Goal: Check status: Check status

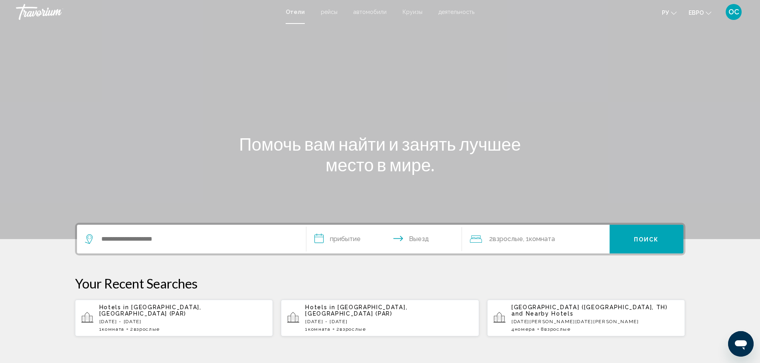
click at [448, 13] on font "деятельность" at bounding box center [456, 12] width 36 height 6
click at [448, 13] on div "**********" at bounding box center [380, 181] width 760 height 363
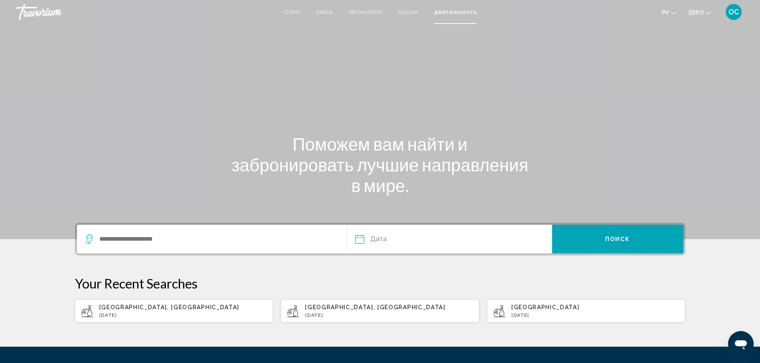
click at [296, 13] on font "Отели" at bounding box center [292, 12] width 17 height 6
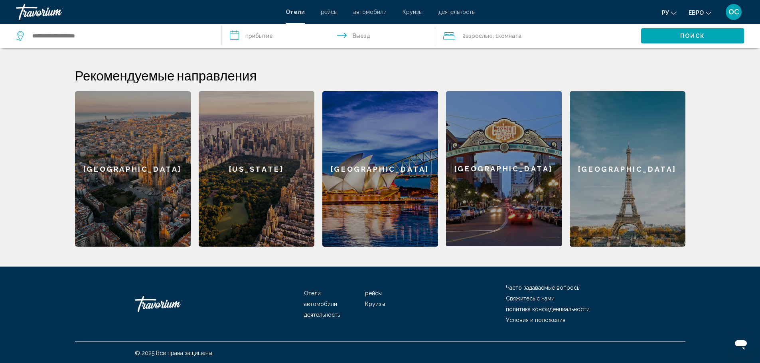
scroll to position [295, 0]
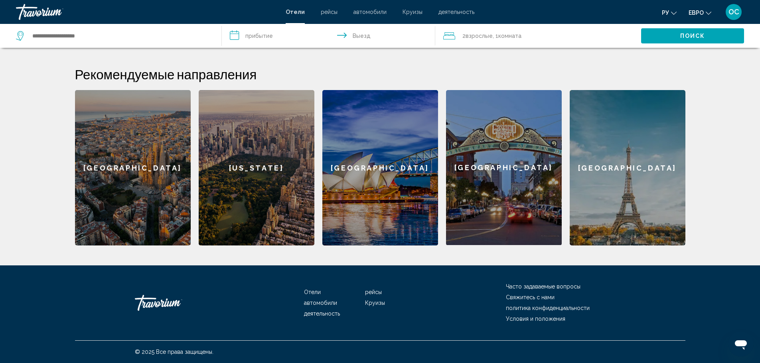
click at [313, 292] on font "Отели" at bounding box center [312, 292] width 17 height 6
click at [316, 294] on font "Отели" at bounding box center [312, 292] width 17 height 6
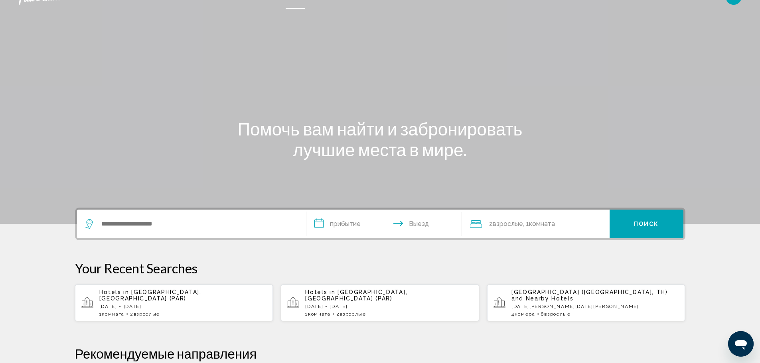
scroll to position [0, 0]
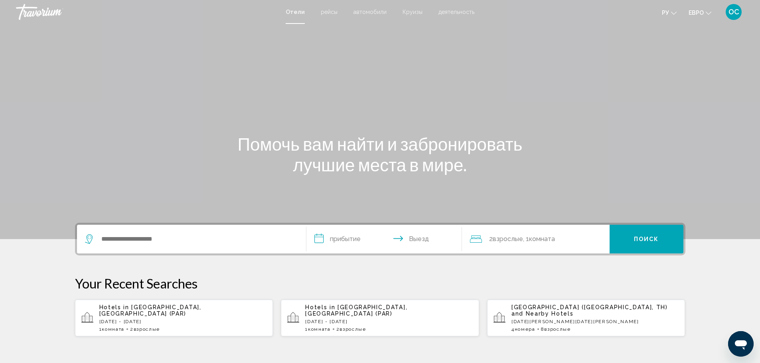
click at [734, 11] on font "ОС" at bounding box center [733, 12] width 11 height 8
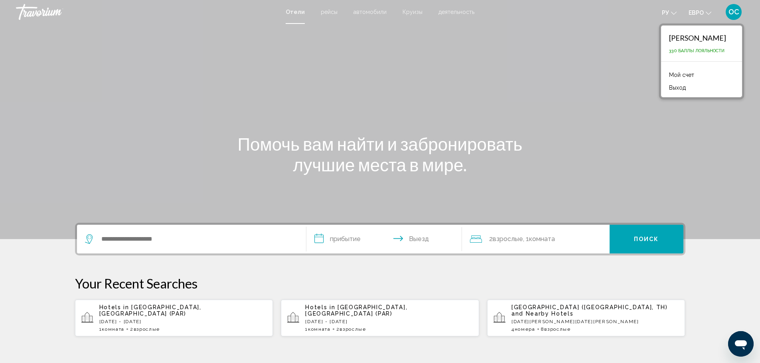
click at [681, 75] on font "Мой счет" at bounding box center [681, 75] width 25 height 6
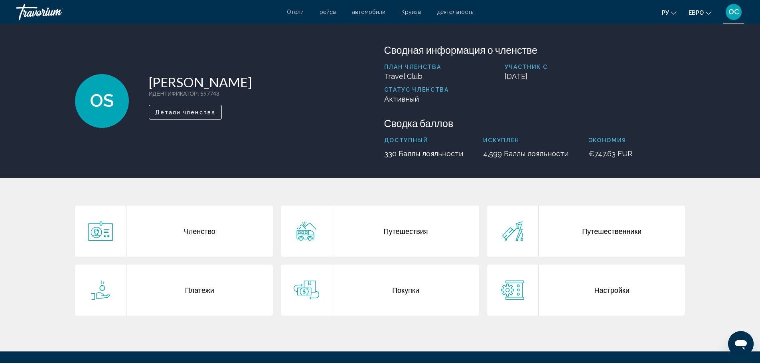
click at [406, 292] on div "Покупки" at bounding box center [405, 290] width 147 height 51
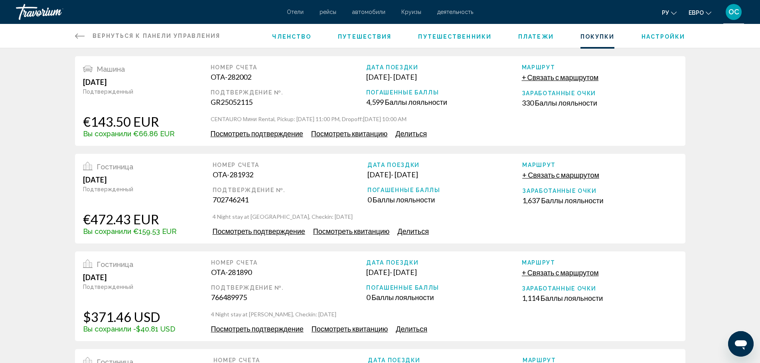
click at [287, 134] on span "Посмотреть подтверждение" at bounding box center [257, 133] width 93 height 9
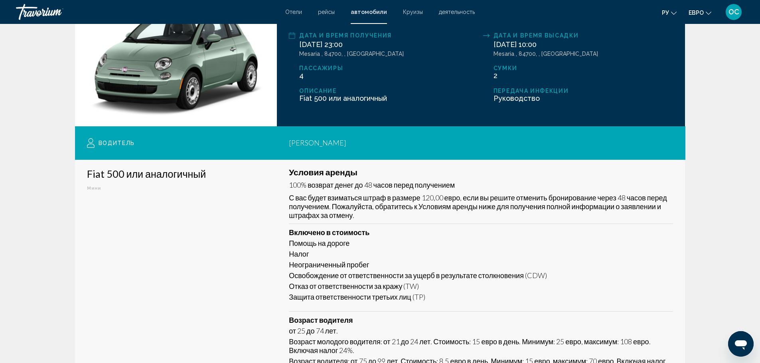
scroll to position [118, 0]
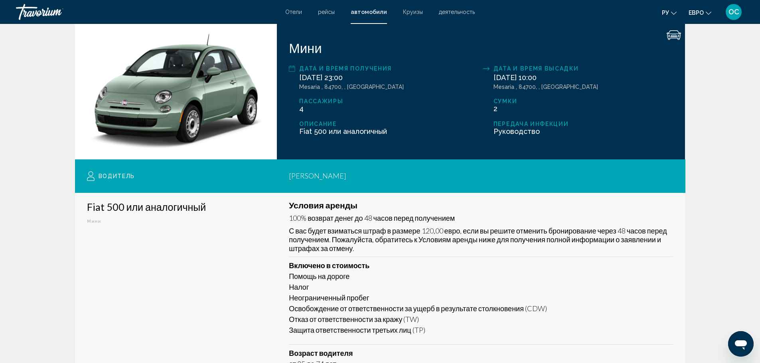
click at [349, 69] on font "Дата и время получения" at bounding box center [345, 68] width 93 height 6
click at [292, 69] on icon "Основное содержание" at bounding box center [292, 69] width 6 height 10
click at [326, 68] on font "Дата и время получения" at bounding box center [345, 68] width 93 height 6
drag, startPoint x: 360, startPoint y: 67, endPoint x: 383, endPoint y: 67, distance: 23.1
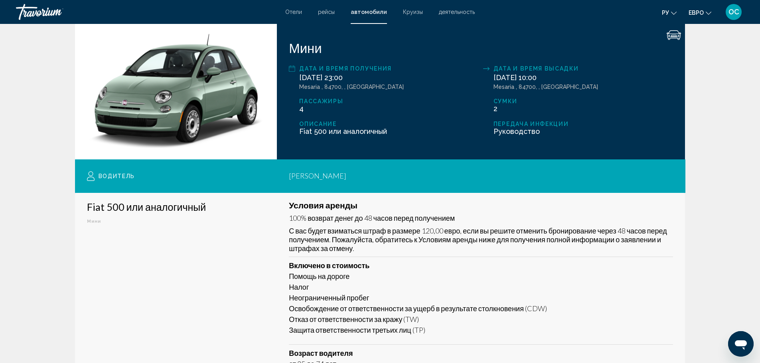
click at [360, 67] on font "Дата и время получения" at bounding box center [345, 68] width 93 height 6
click at [383, 67] on font "Дата и время получения" at bounding box center [345, 68] width 93 height 6
drag, startPoint x: 365, startPoint y: 85, endPoint x: 332, endPoint y: 86, distance: 32.7
click at [363, 85] on font "Mesaria , 84700, , [GEOGRAPHIC_DATA]" at bounding box center [351, 87] width 105 height 6
drag, startPoint x: 330, startPoint y: 86, endPoint x: 312, endPoint y: 86, distance: 18.4
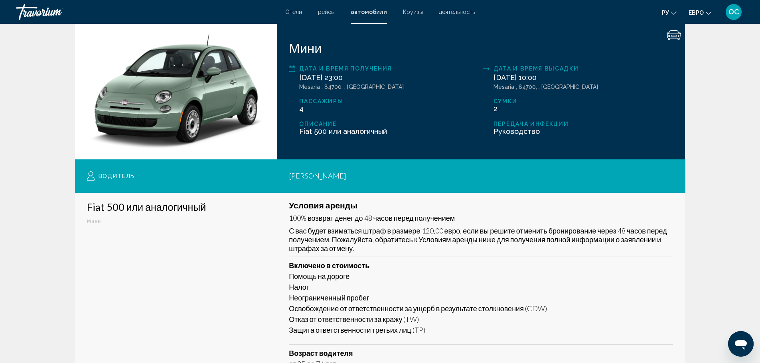
click at [326, 86] on font "Mesaria , 84700, , [GEOGRAPHIC_DATA]" at bounding box center [351, 87] width 105 height 6
click at [312, 86] on font "Mesaria , 84700, , [GEOGRAPHIC_DATA]" at bounding box center [351, 87] width 105 height 6
click at [407, 78] on div "[DATE] 23:00 Mesaria , 84700, , [GEOGRAPHIC_DATA]" at bounding box center [389, 81] width 180 height 17
click at [398, 154] on div "Мини Дата и время получения [DATE] 23:00 Mesaria , 84700, , [GEOGRAPHIC_DATA] Д…" at bounding box center [481, 92] width 408 height 136
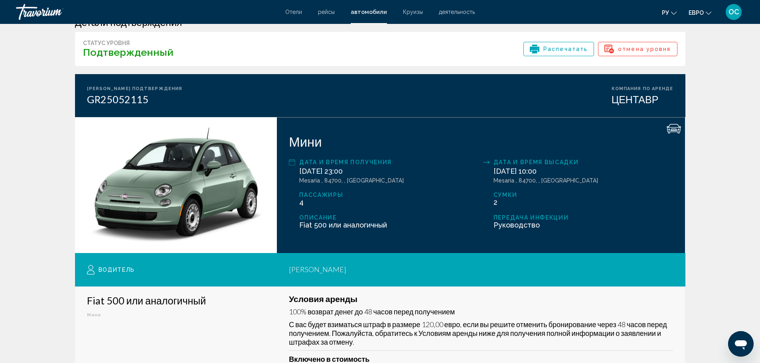
scroll to position [0, 0]
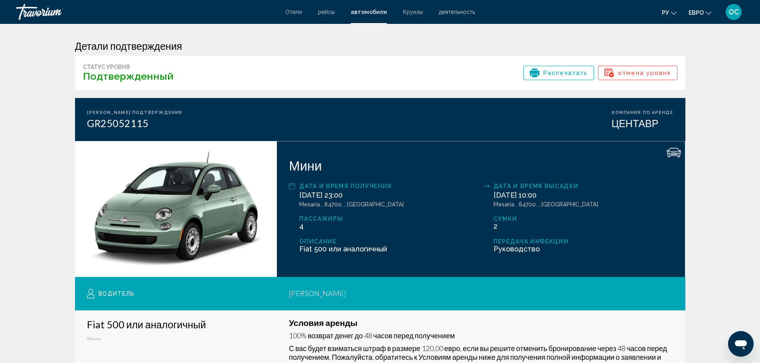
click at [641, 125] on font "ЦЕНТАВР" at bounding box center [635, 123] width 47 height 12
click at [667, 126] on div "ЦЕНТАВР" at bounding box center [643, 123] width 62 height 12
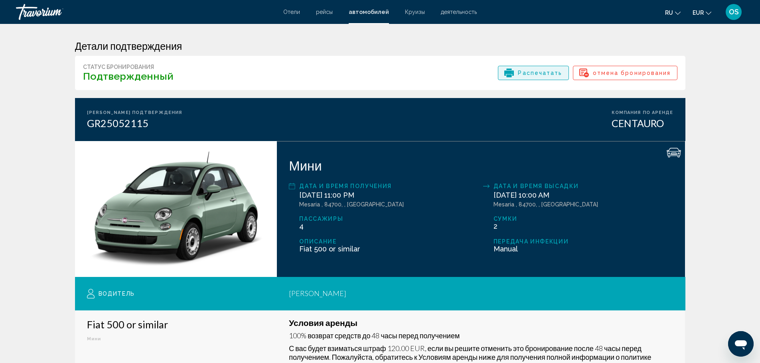
click at [546, 73] on span "Распечатать" at bounding box center [540, 73] width 44 height 14
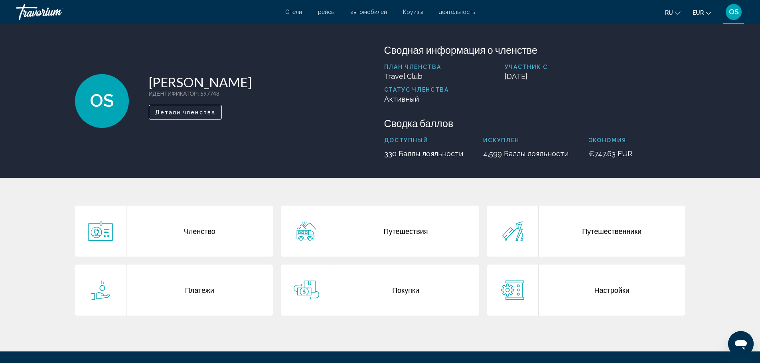
click at [408, 297] on div "Покупки" at bounding box center [405, 290] width 147 height 51
click at [403, 235] on div "Путешествия" at bounding box center [405, 231] width 147 height 51
click at [200, 294] on div "Платежи" at bounding box center [199, 290] width 147 height 51
click at [200, 294] on div "Перейти к основному содержанию Отели рейсы автомобилей Круизы деятельность Отел…" at bounding box center [380, 181] width 760 height 363
click at [163, 229] on div "Членство" at bounding box center [199, 231] width 147 height 51
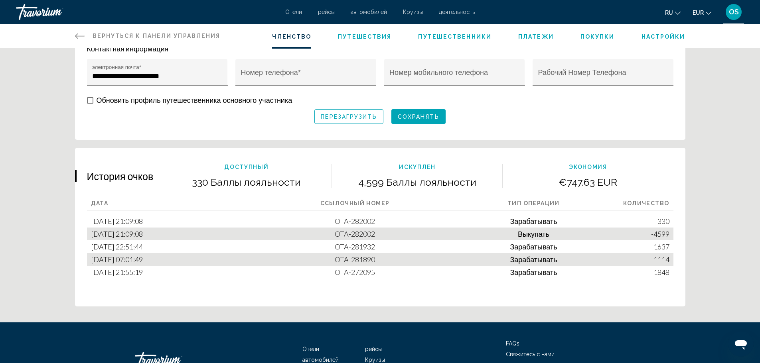
scroll to position [399, 0]
